Goal: Find specific page/section: Find specific page/section

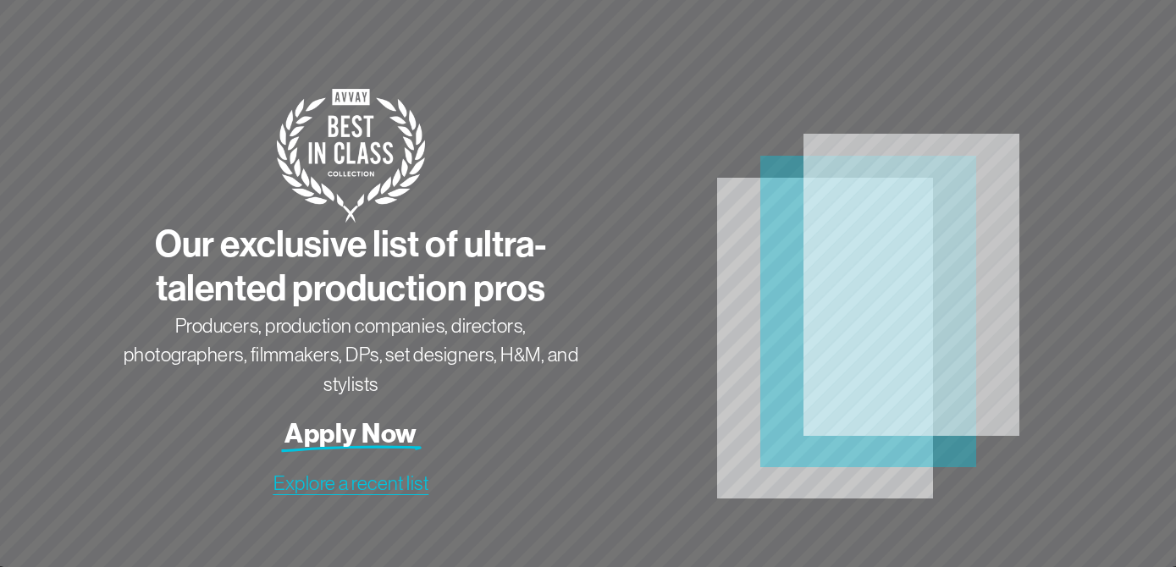
click at [334, 490] on span "Explore a recent list" at bounding box center [351, 483] width 156 height 22
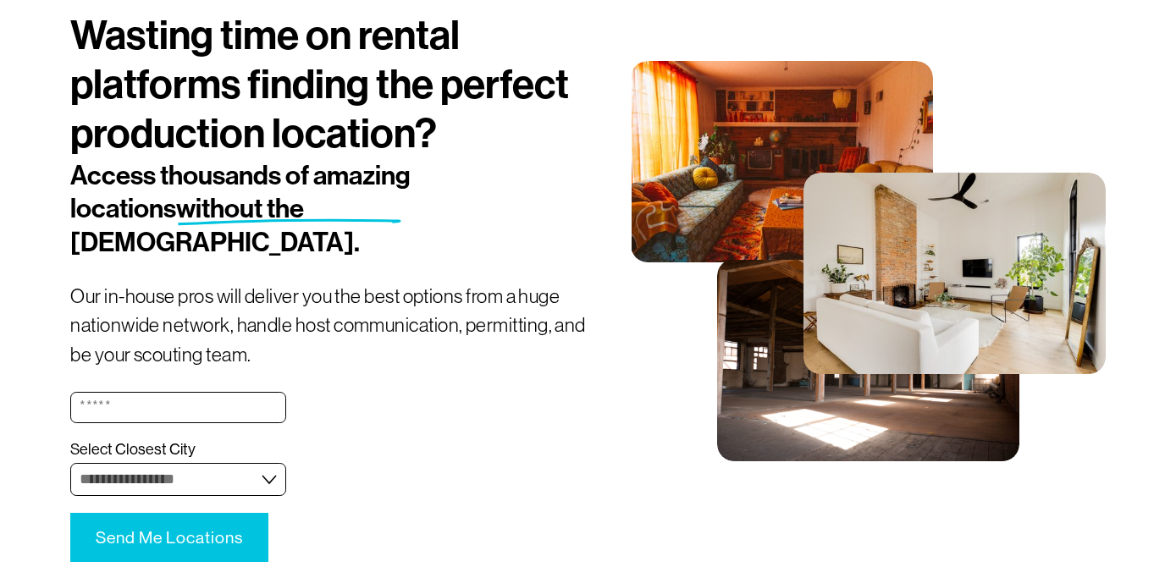
scroll to position [135, 0]
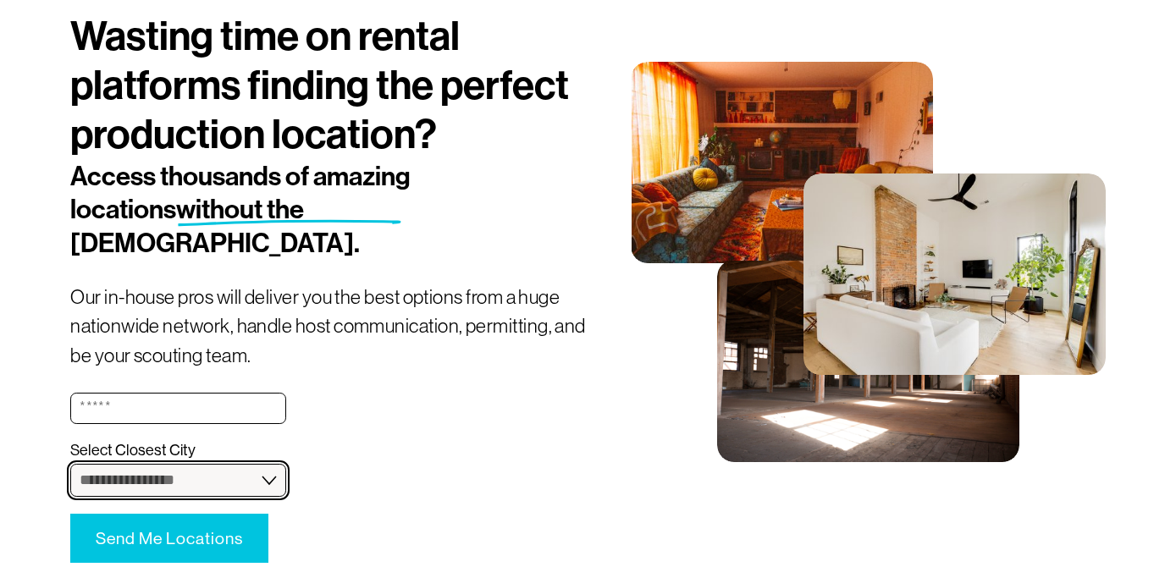
click at [252, 464] on select "**********" at bounding box center [178, 480] width 216 height 33
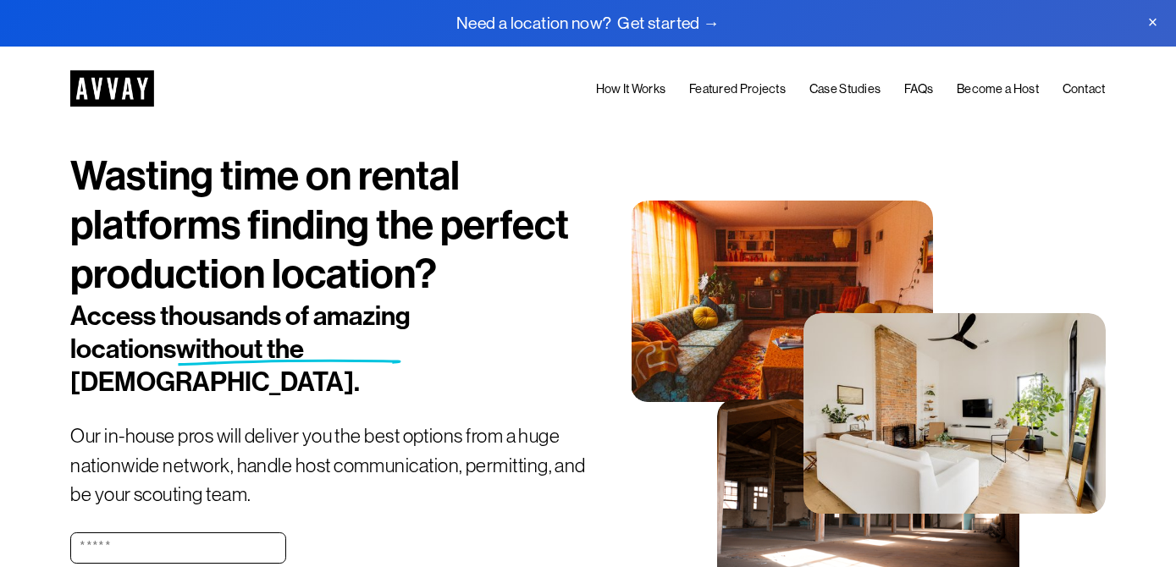
click at [113, 80] on img at bounding box center [112, 88] width 84 height 36
